Goal: Find specific page/section: Find specific page/section

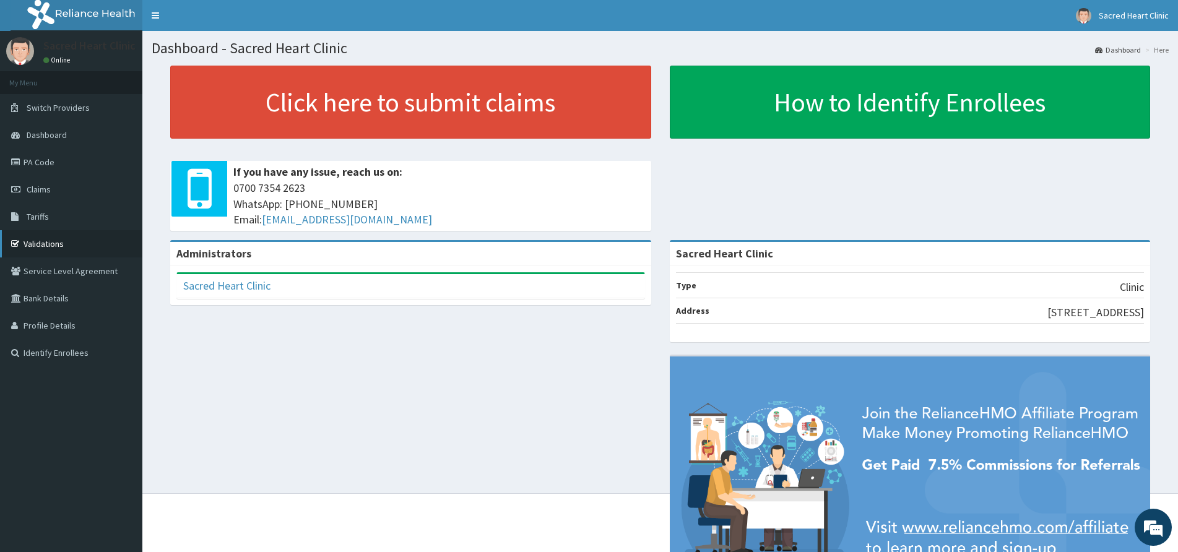
click at [65, 244] on link "Validations" at bounding box center [71, 243] width 142 height 27
click at [285, 247] on div "Administrators" at bounding box center [410, 254] width 481 height 24
click at [79, 114] on link "Switch Providers" at bounding box center [71, 107] width 142 height 27
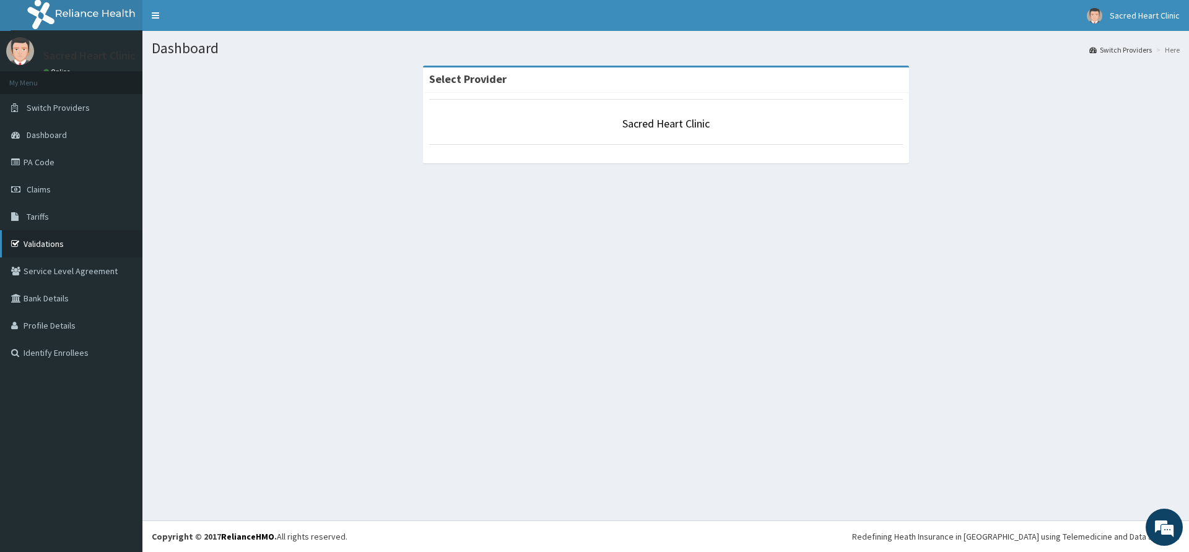
click at [69, 239] on link "Validations" at bounding box center [71, 243] width 142 height 27
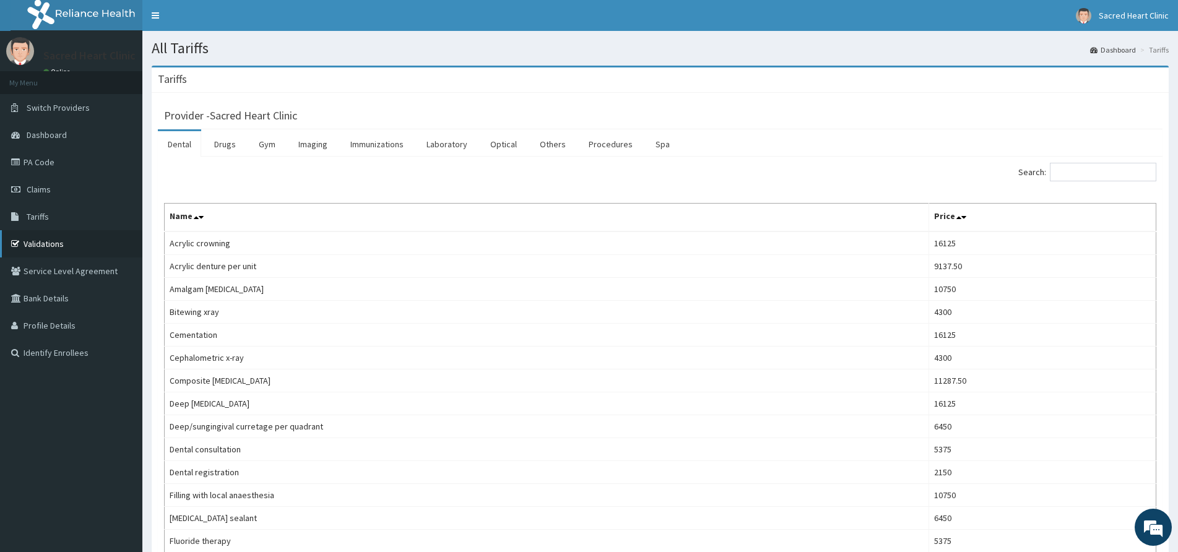
click at [74, 239] on link "Validations" at bounding box center [71, 243] width 142 height 27
